Goal: Task Accomplishment & Management: Manage account settings

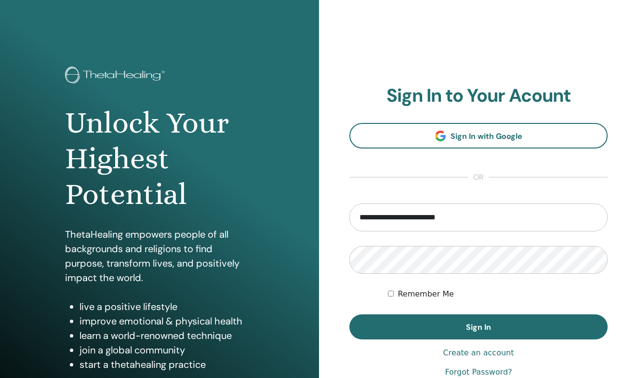
type input "**********"
click at [478, 326] on button "Sign In" at bounding box center [478, 326] width 258 height 25
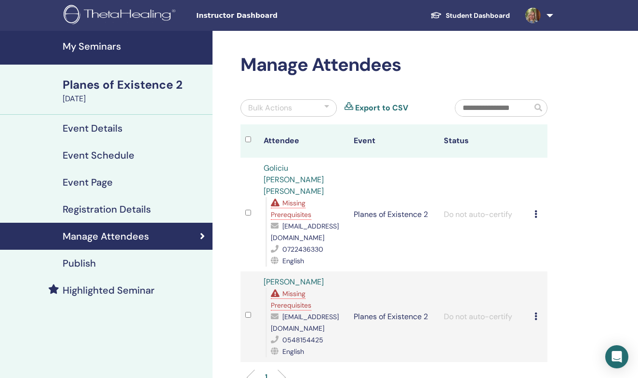
click at [287, 197] on div "Missing Prerequisites" at bounding box center [291, 208] width 40 height 22
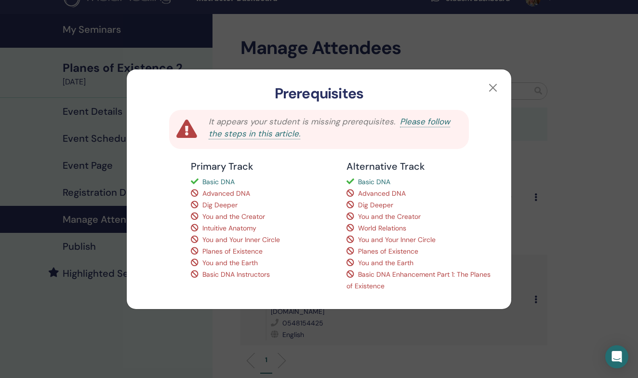
scroll to position [6, 0]
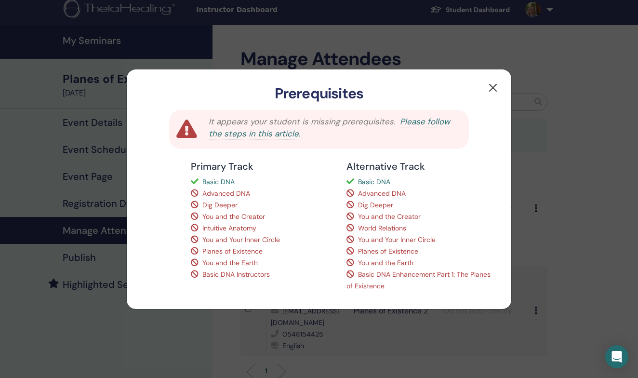
click at [495, 84] on button "button" at bounding box center [492, 87] width 15 height 15
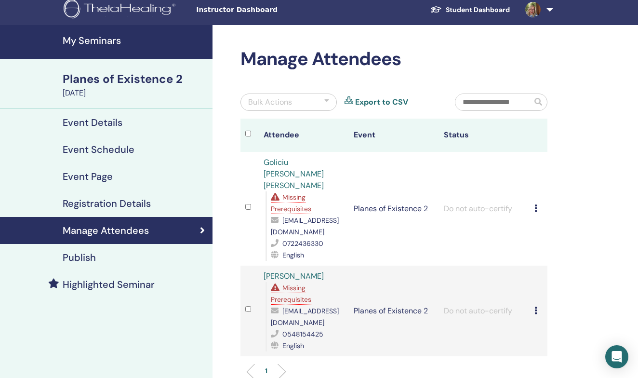
click at [294, 283] on span "Missing Prerequisites" at bounding box center [291, 293] width 40 height 20
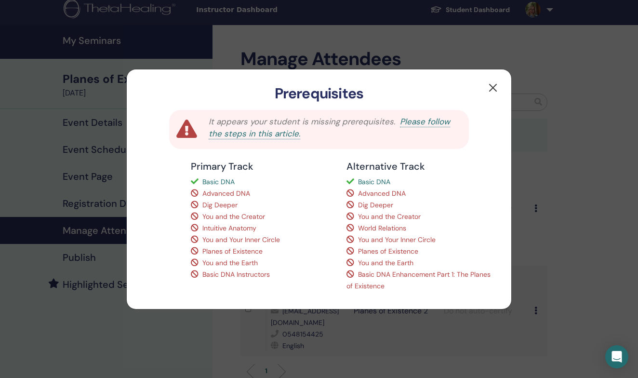
click at [489, 86] on button "button" at bounding box center [492, 87] width 15 height 15
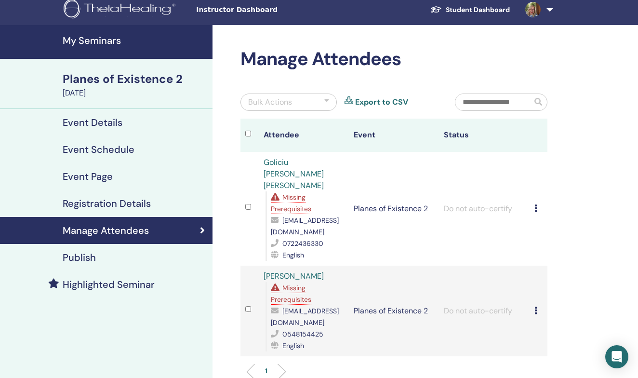
click at [295, 162] on link "Goliciu [PERSON_NAME] [PERSON_NAME]" at bounding box center [293, 173] width 60 height 33
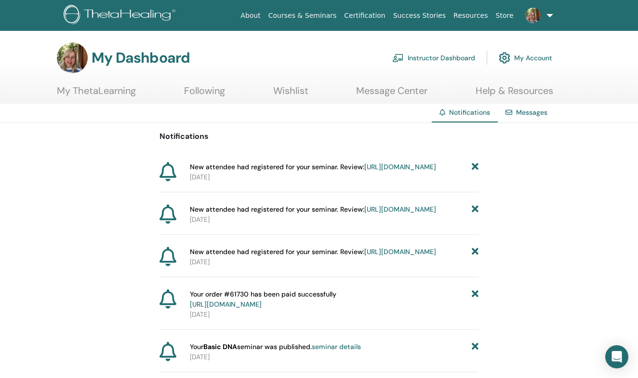
click at [447, 64] on link "Instructor Dashboard" at bounding box center [433, 57] width 83 height 21
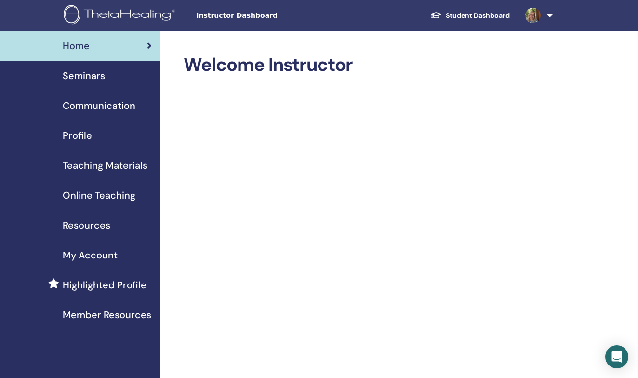
click at [94, 72] on span "Seminars" at bounding box center [84, 75] width 42 height 14
